Goal: Task Accomplishment & Management: Use online tool/utility

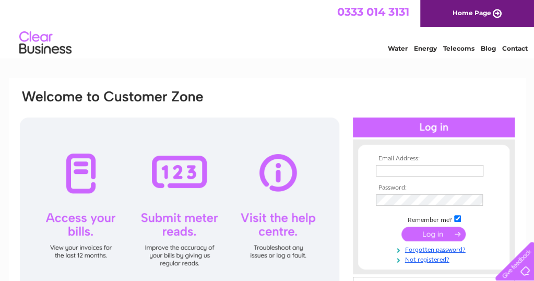
type input "spatestonbowlingclub@outlook.com"
click at [435, 235] on input "submit" at bounding box center [434, 234] width 64 height 15
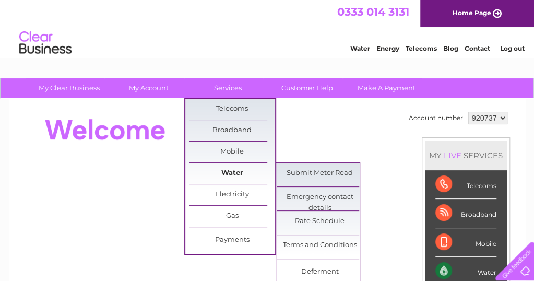
click at [233, 169] on link "Water" at bounding box center [232, 173] width 86 height 21
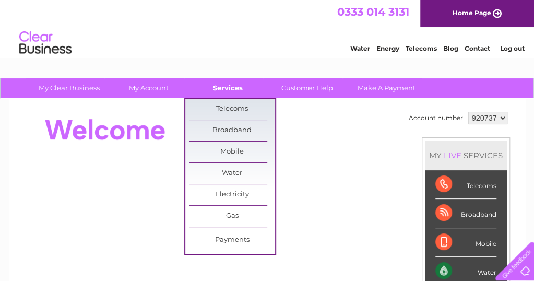
click at [234, 89] on link "Services" at bounding box center [228, 87] width 86 height 19
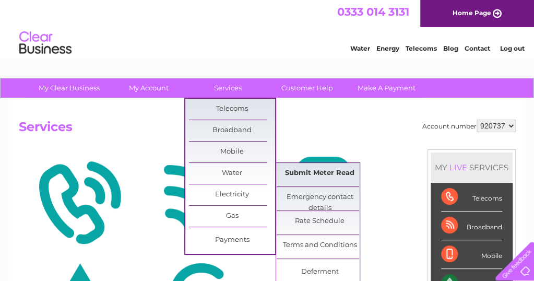
click at [320, 170] on link "Submit Meter Read" at bounding box center [320, 173] width 86 height 21
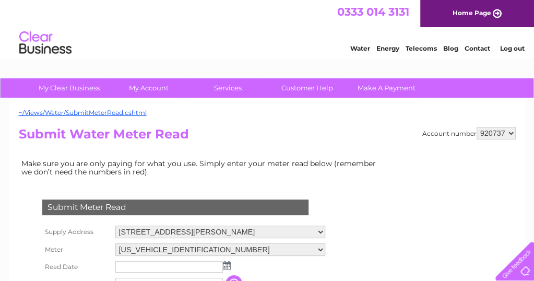
drag, startPoint x: 0, startPoint y: 0, endPoint x: 226, endPoint y: 268, distance: 350.6
click at [226, 268] on img at bounding box center [227, 265] width 8 height 8
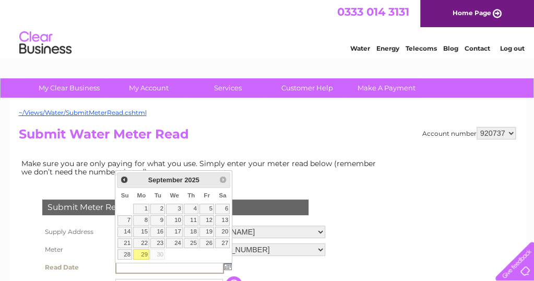
click at [144, 254] on link "29" at bounding box center [141, 254] width 16 height 10
type input "2025/09/29"
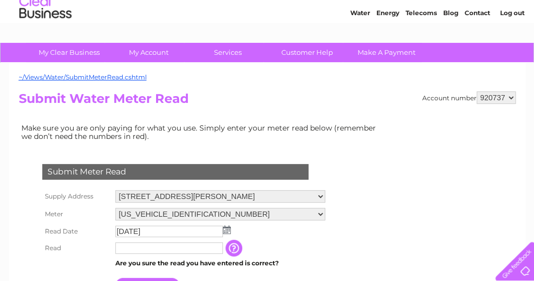
scroll to position [42, 0]
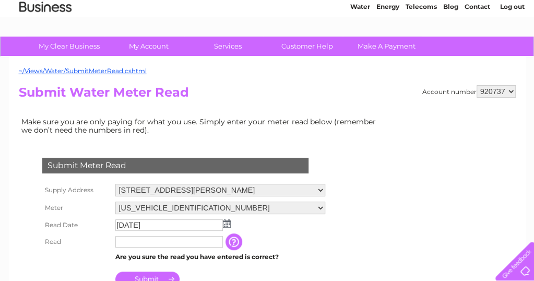
click at [139, 240] on input "text" at bounding box center [169, 241] width 108 height 11
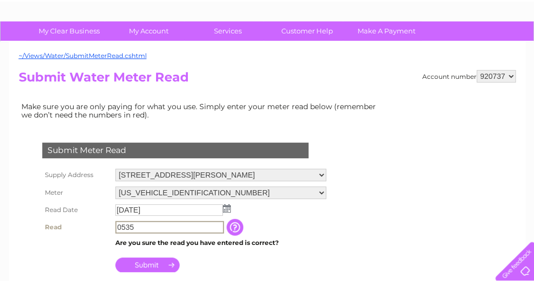
scroll to position [63, 0]
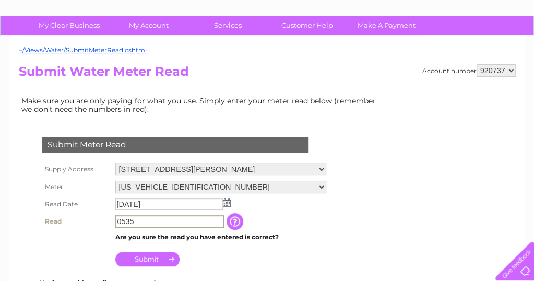
type input "0535"
click at [159, 257] on input "Submit" at bounding box center [147, 259] width 64 height 15
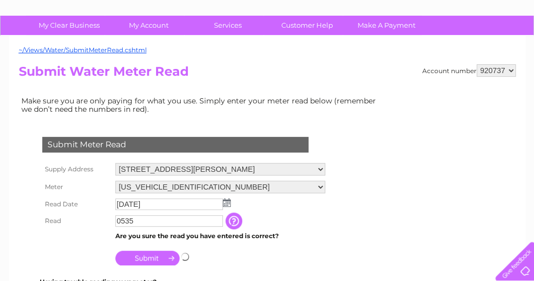
click at [159, 257] on input "Submit" at bounding box center [147, 258] width 64 height 15
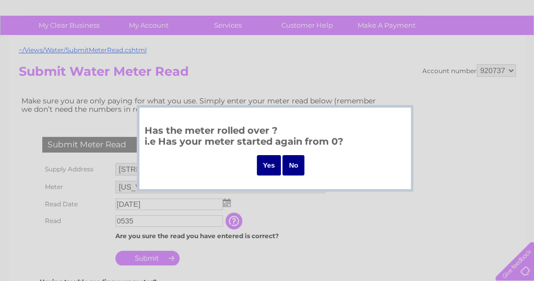
click at [291, 166] on input "No" at bounding box center [293, 165] width 22 height 20
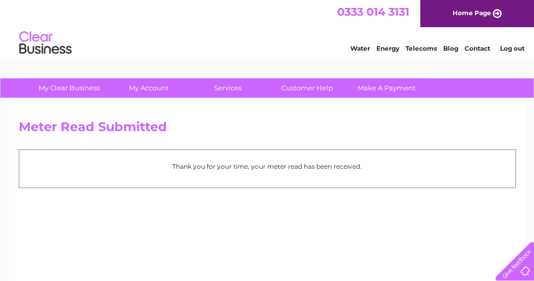
click at [145, 220] on div "Meter Read Submitted Thank you for your time, your meter read has been received." at bounding box center [267, 245] width 517 height 292
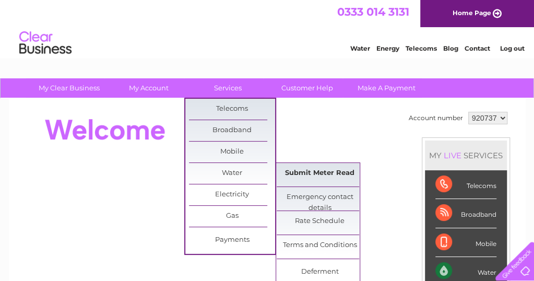
drag, startPoint x: 307, startPoint y: 166, endPoint x: 301, endPoint y: 173, distance: 10.0
click at [301, 173] on link "Submit Meter Read" at bounding box center [320, 173] width 86 height 21
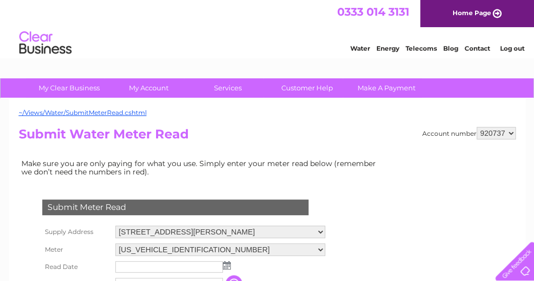
click at [226, 263] on img at bounding box center [227, 265] width 8 height 8
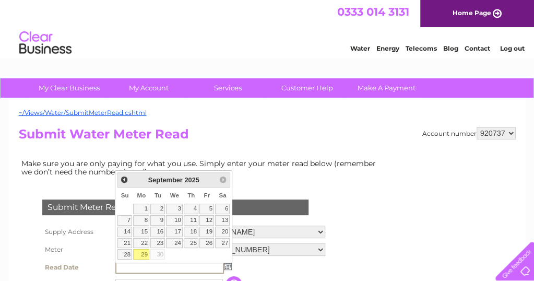
click at [146, 253] on link "29" at bounding box center [141, 254] width 16 height 10
type input "2025/09/29"
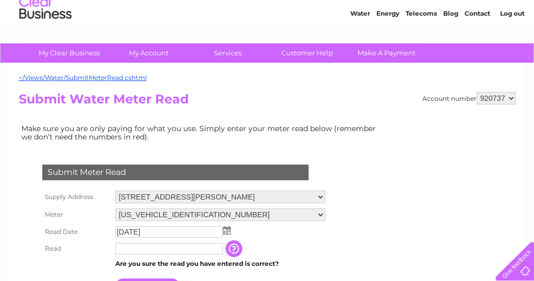
scroll to position [42, 0]
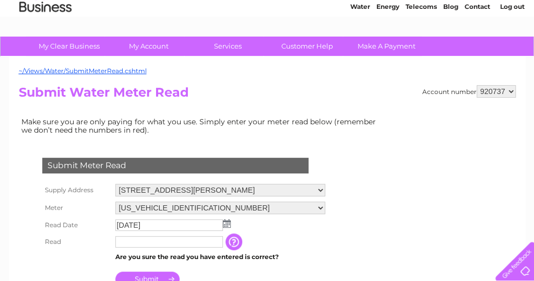
click at [137, 242] on input "text" at bounding box center [169, 241] width 108 height 11
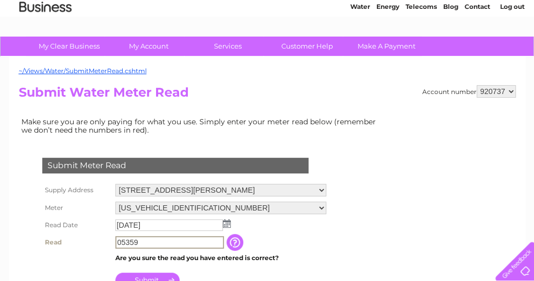
type input "05359"
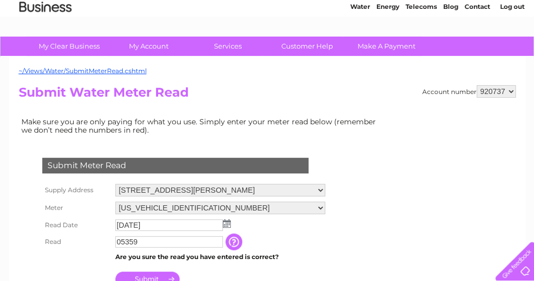
click at [149, 279] on input "Submit" at bounding box center [147, 279] width 64 height 15
